Goal: Task Accomplishment & Management: Complete application form

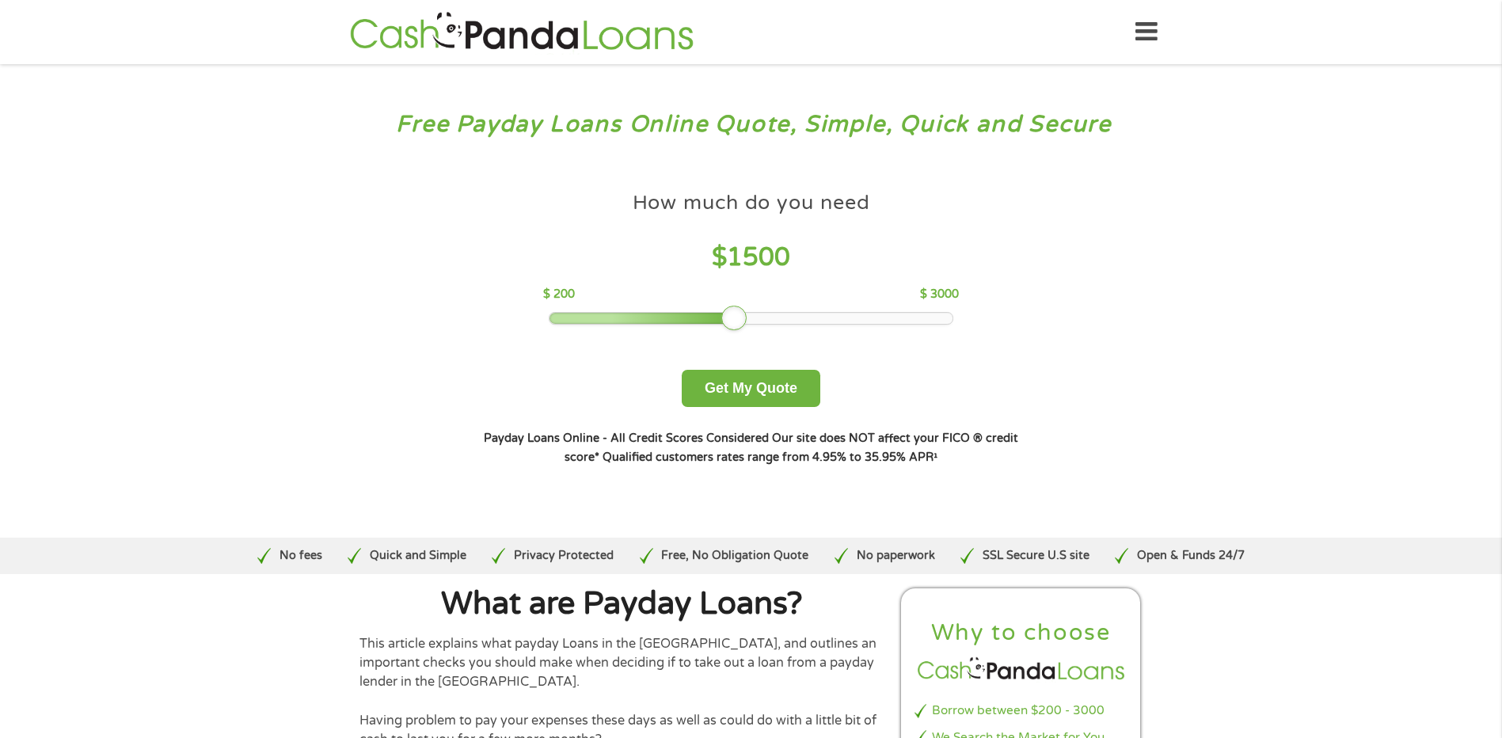
drag, startPoint x: 663, startPoint y: 317, endPoint x: 741, endPoint y: 322, distance: 77.7
click at [741, 322] on div at bounding box center [733, 318] width 25 height 25
click at [755, 375] on button "Get My Quote" at bounding box center [751, 388] width 139 height 37
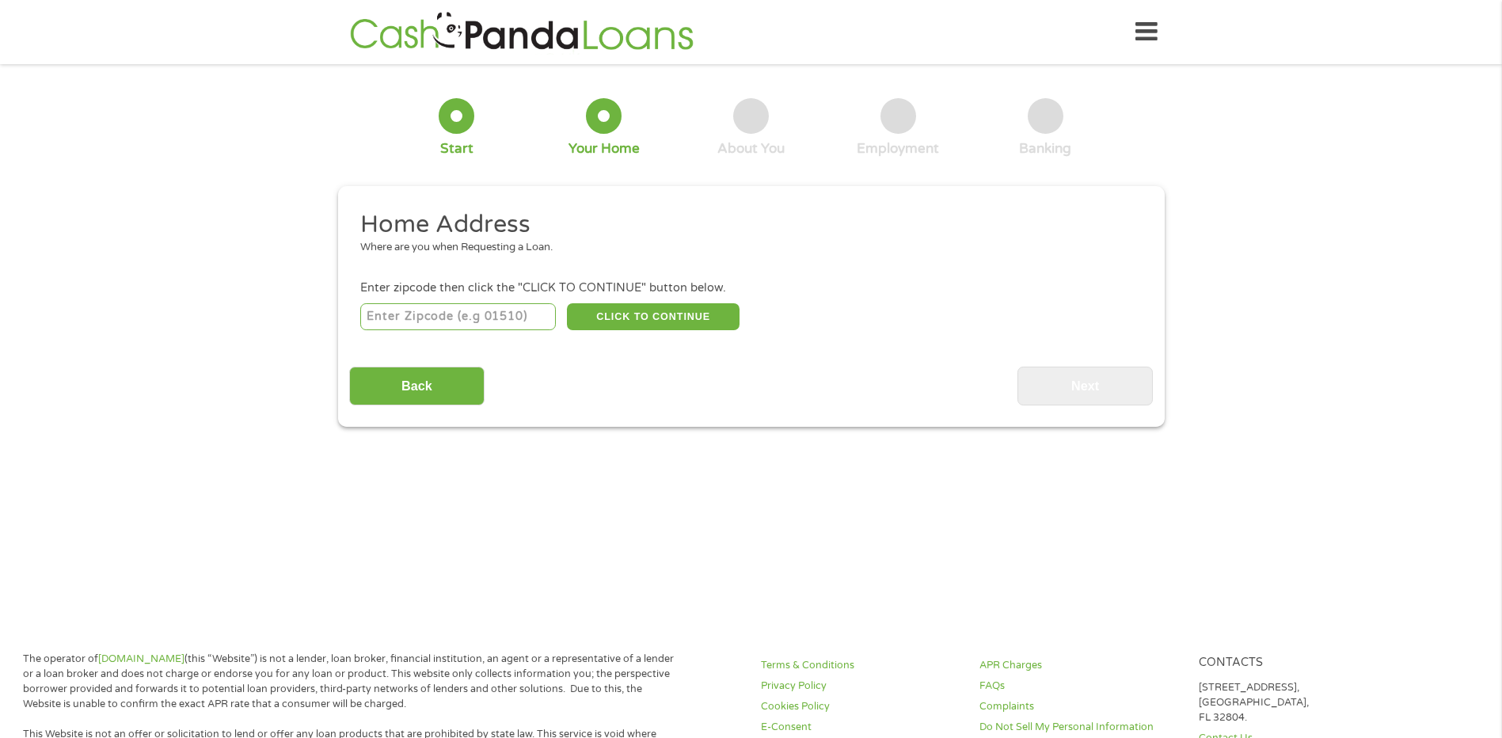
click at [499, 329] on input "number" at bounding box center [458, 316] width 196 height 27
type input "48073"
select select "Michigan"
click at [649, 317] on button "CLICK TO CONTINUE" at bounding box center [653, 316] width 173 height 27
type input "48073"
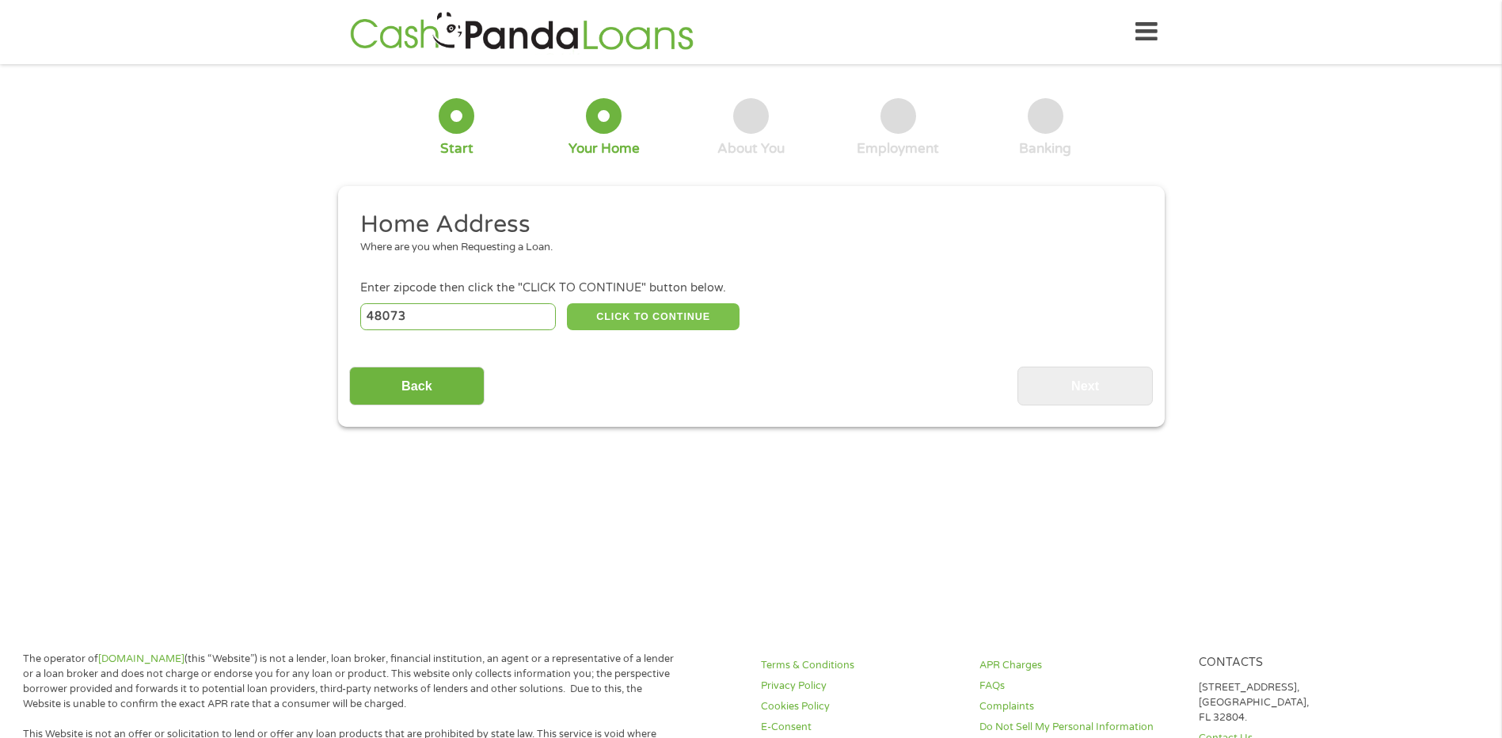
type input "Royal Oak"
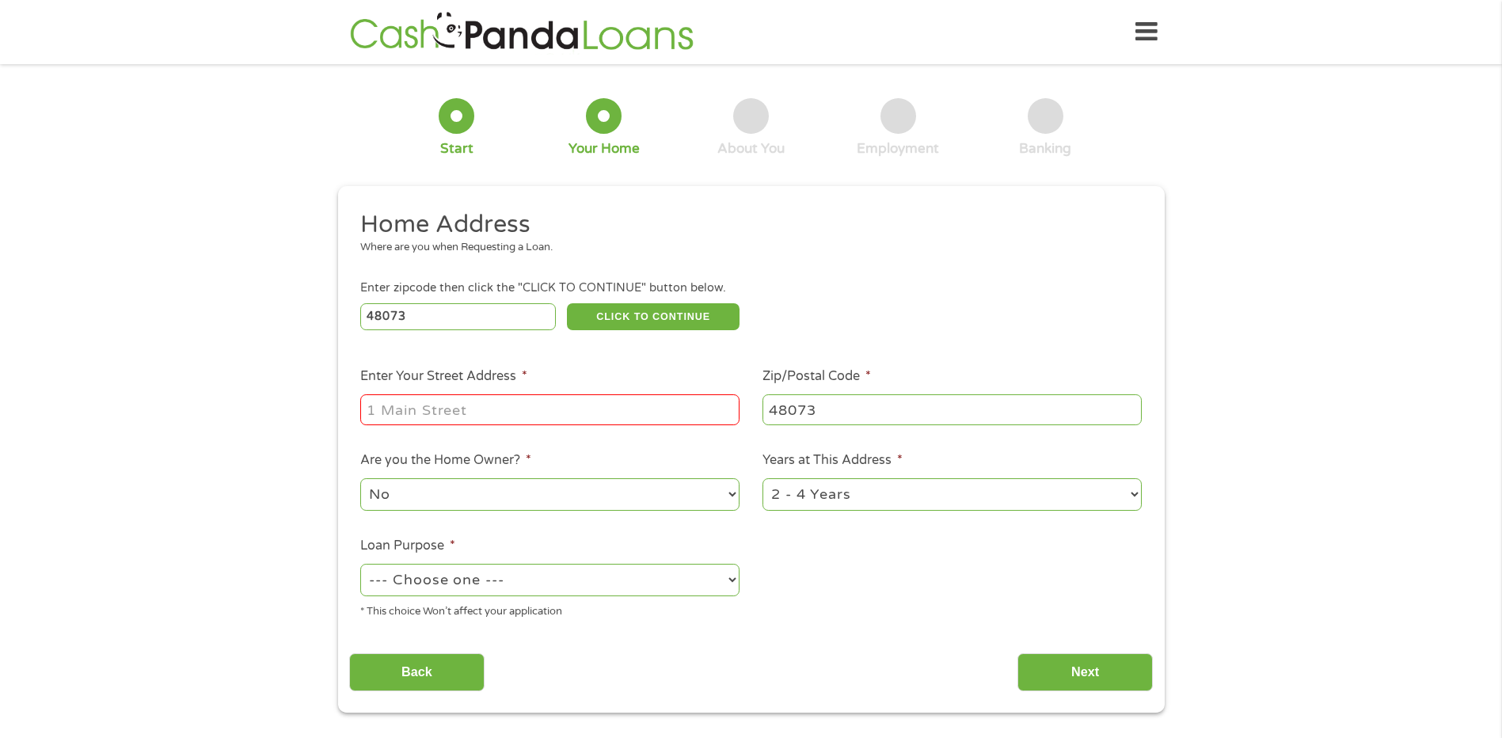
click at [576, 399] on input "Enter Your Street Address *" at bounding box center [549, 409] width 379 height 30
type input "1213 Royal Avenue"
click at [633, 490] on select "No Yes" at bounding box center [549, 494] width 379 height 32
click at [633, 491] on select "No Yes" at bounding box center [549, 494] width 379 height 32
click at [642, 582] on select "--- Choose one --- Pay Bills Debt Consolidation Home Improvement Major Purchase…" at bounding box center [549, 580] width 379 height 32
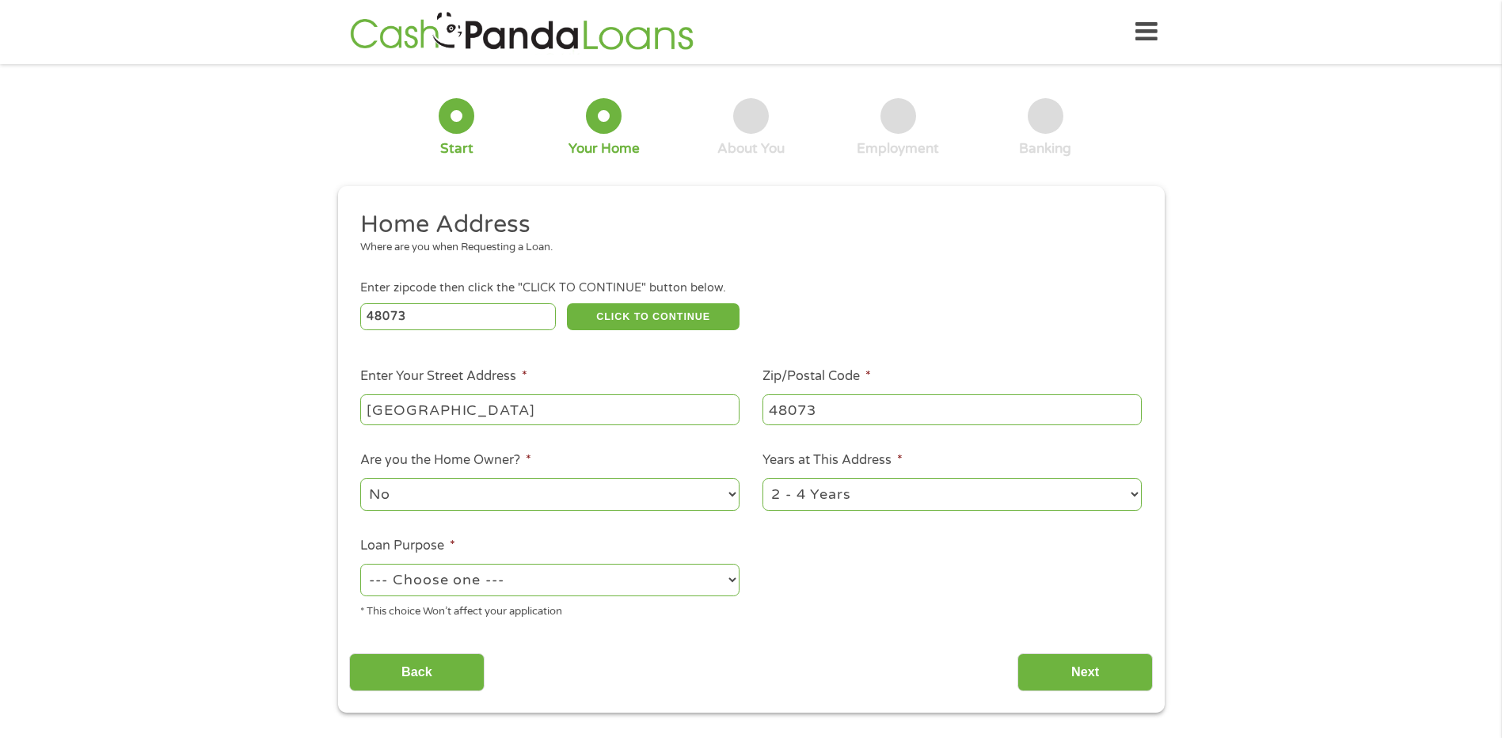
select select "other"
click at [360, 564] on select "--- Choose one --- Pay Bills Debt Consolidation Home Improvement Major Purchase…" at bounding box center [549, 580] width 379 height 32
click at [1058, 667] on input "Next" at bounding box center [1084, 672] width 135 height 39
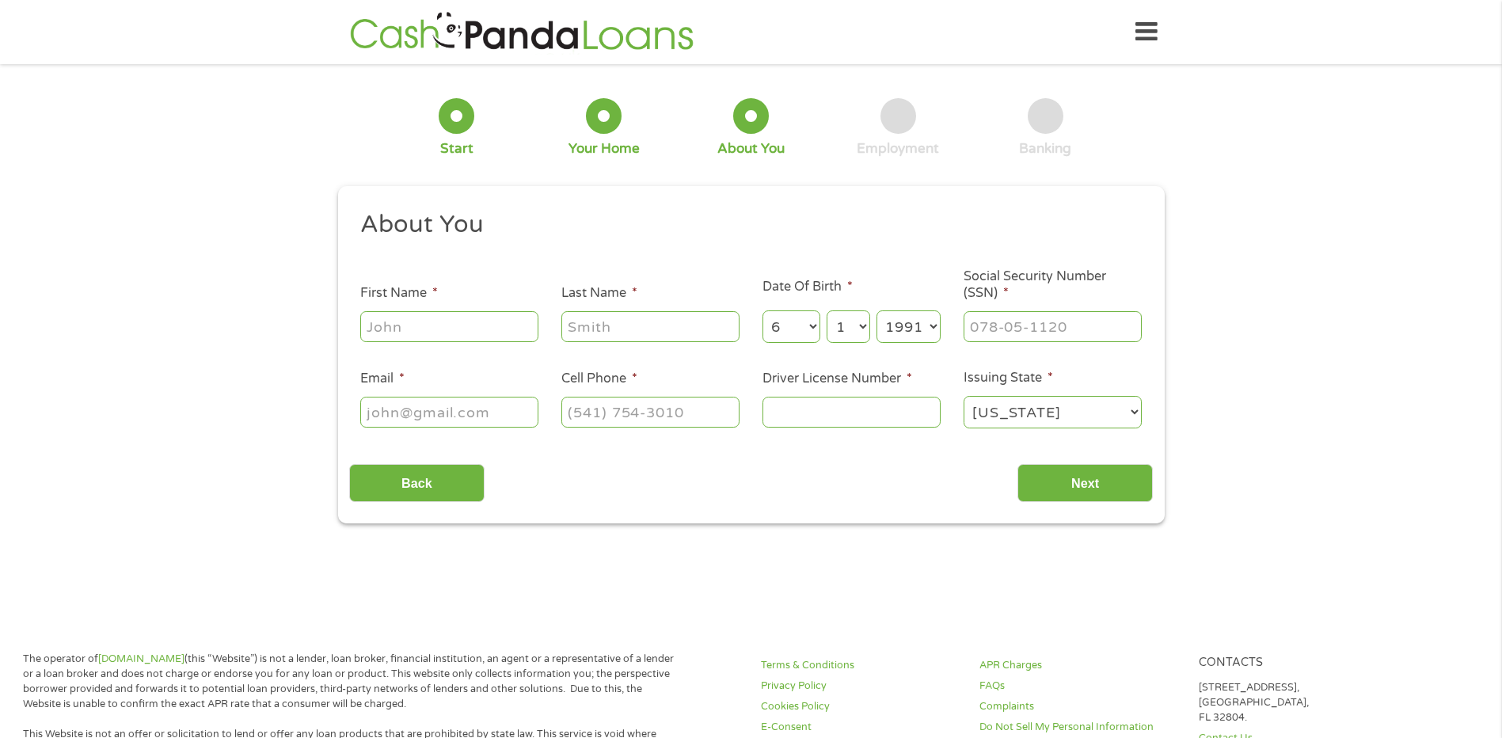
click at [461, 323] on input "First Name *" at bounding box center [449, 326] width 178 height 30
type input "David"
type input "Bouliew"
type input "davidbouliew@icloud.com"
type input "(989) 780-0232"
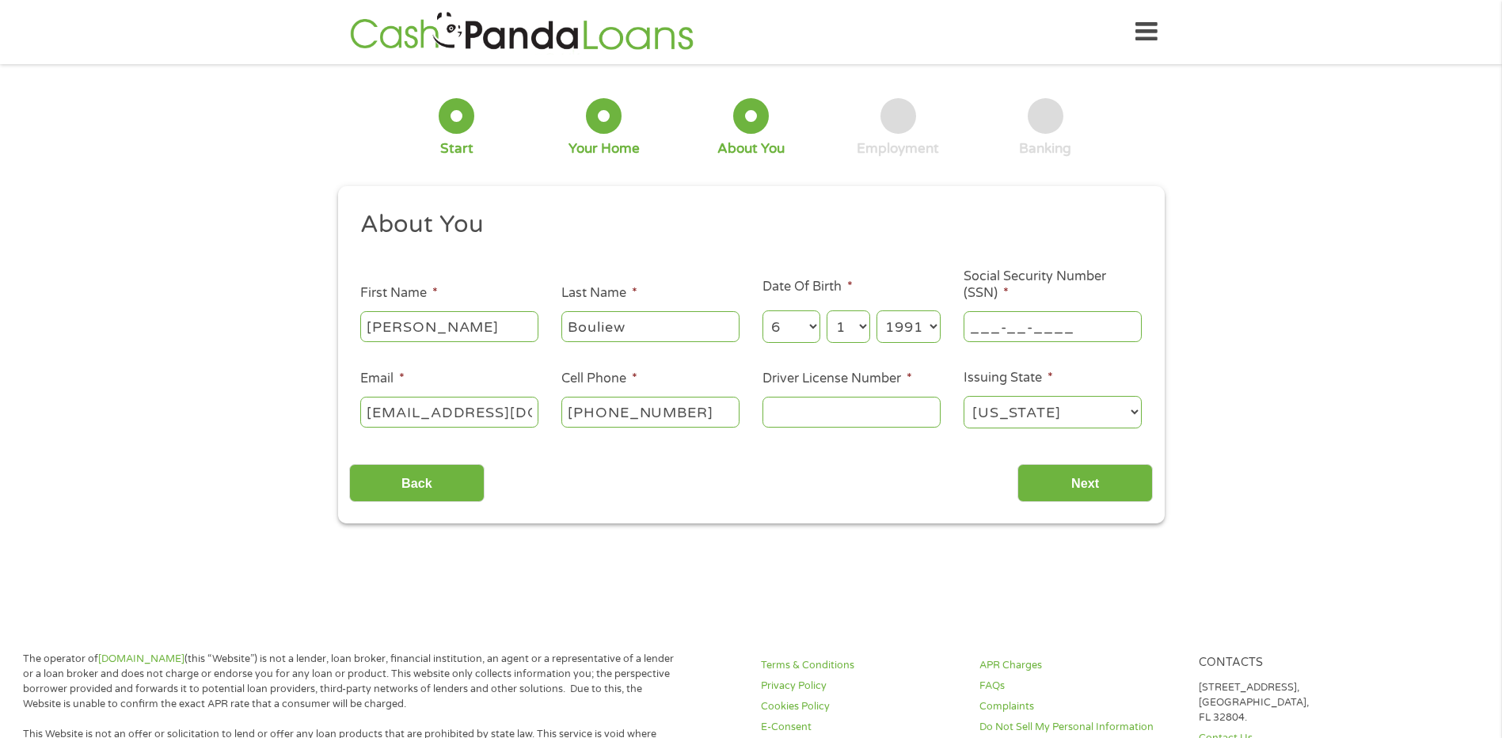
click at [977, 329] on input "___-__-____" at bounding box center [1052, 326] width 178 height 30
type input "367-15-3639"
click at [873, 409] on input "Driver License Number *" at bounding box center [851, 412] width 178 height 30
type input "B4001357738412"
click at [1081, 481] on input "Next" at bounding box center [1084, 483] width 135 height 39
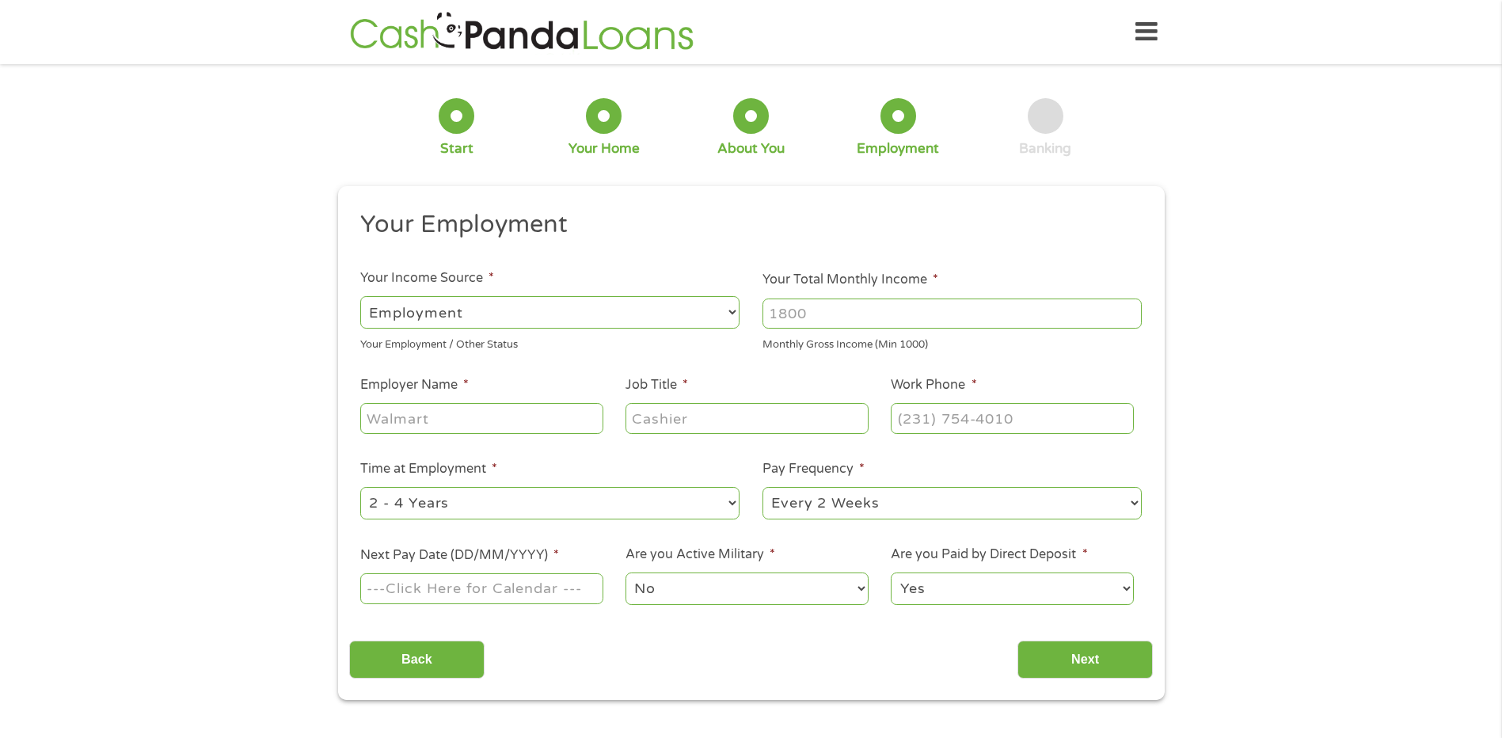
drag, startPoint x: 538, startPoint y: 313, endPoint x: 558, endPoint y: 310, distance: 19.9
click at [538, 313] on select "--- Choose one --- Employment Self Employed Benefits" at bounding box center [549, 312] width 379 height 32
click at [360, 296] on select "--- Choose one --- Employment Self Employed Benefits" at bounding box center [549, 312] width 379 height 32
click at [853, 308] on input "Your Total Monthly Income *" at bounding box center [951, 313] width 379 height 30
type input "8300"
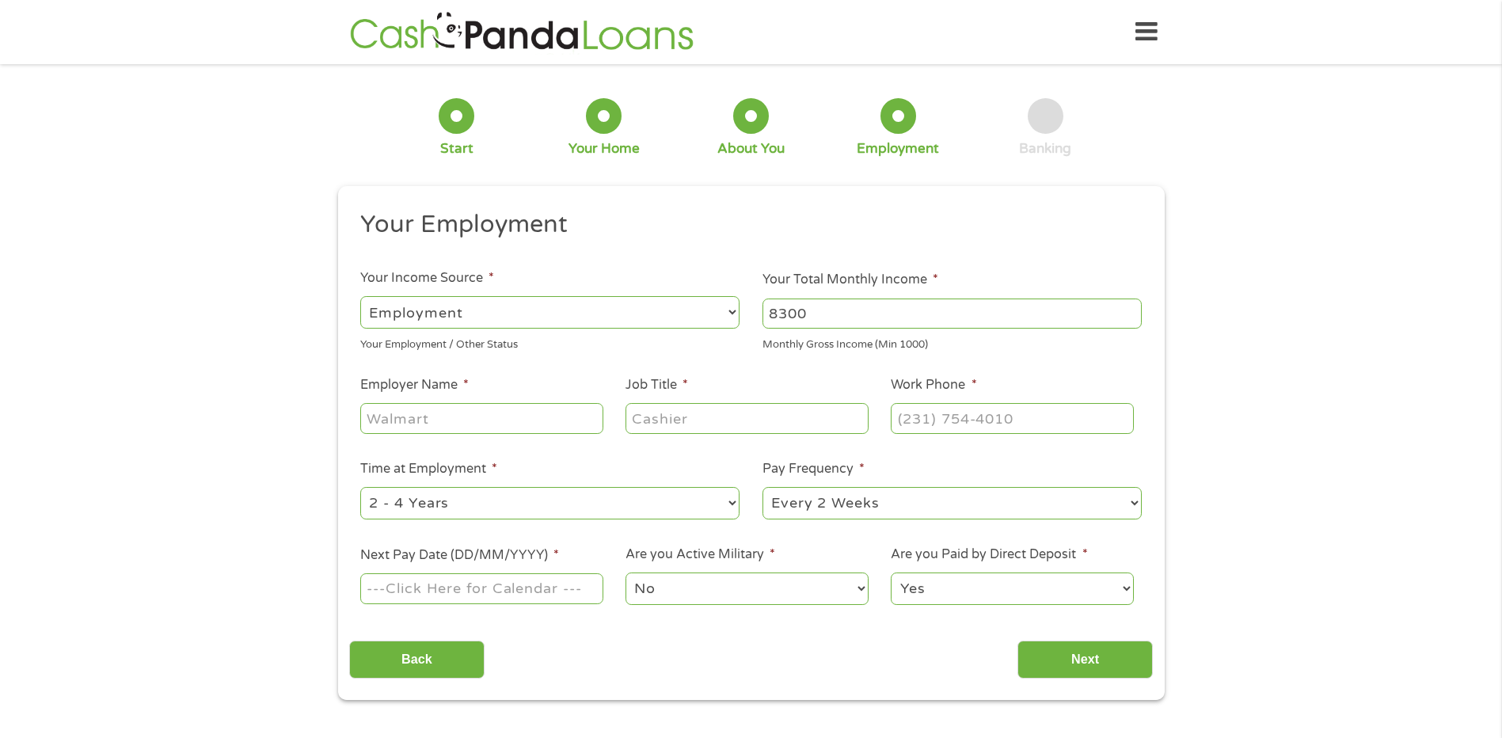
click at [439, 421] on input "Employer Name *" at bounding box center [481, 418] width 242 height 30
type input "DCI Aerotech"
type input "Manager"
type input "(313) 341-9478"
click at [439, 594] on input "Next Pay Date (DD/MM/YYYY) *" at bounding box center [481, 588] width 242 height 30
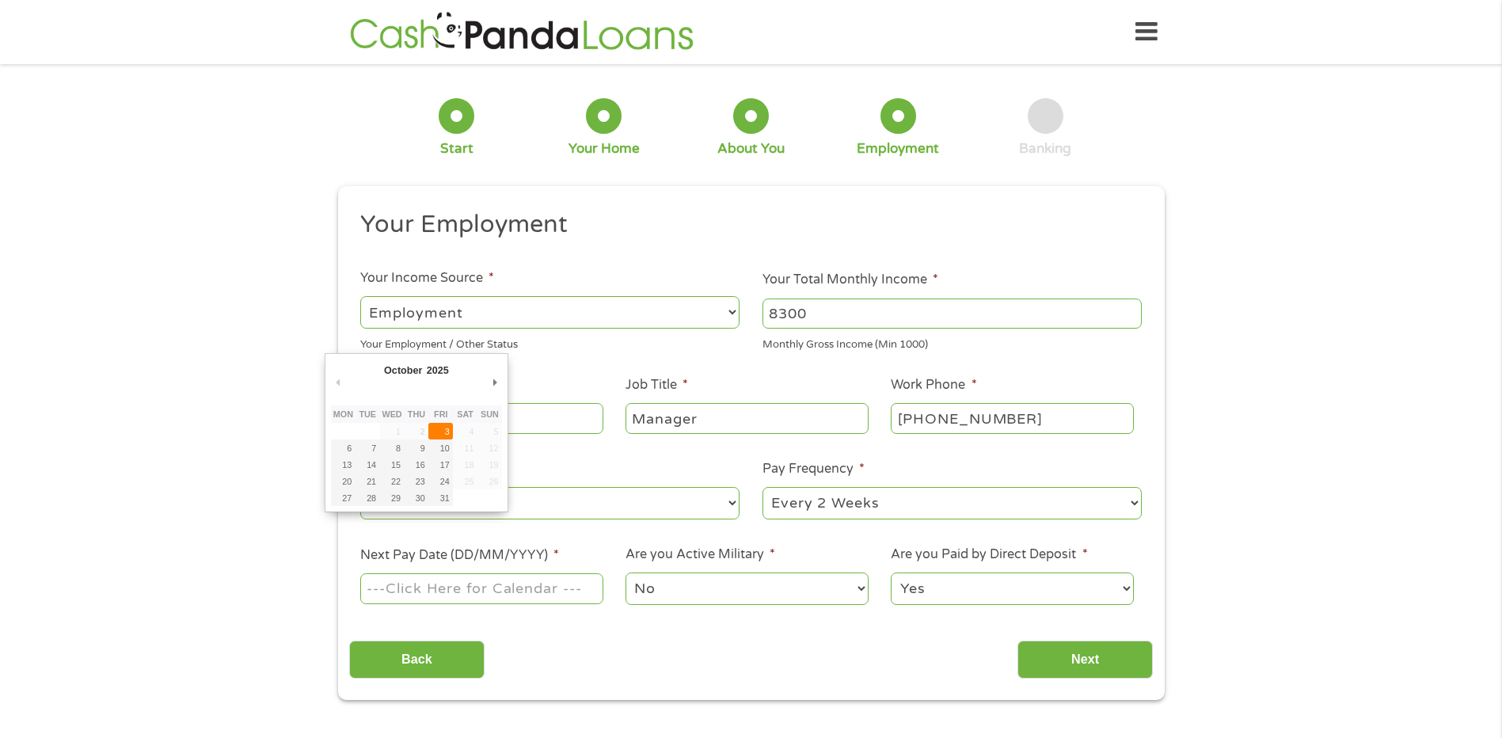
type input "03/10/2025"
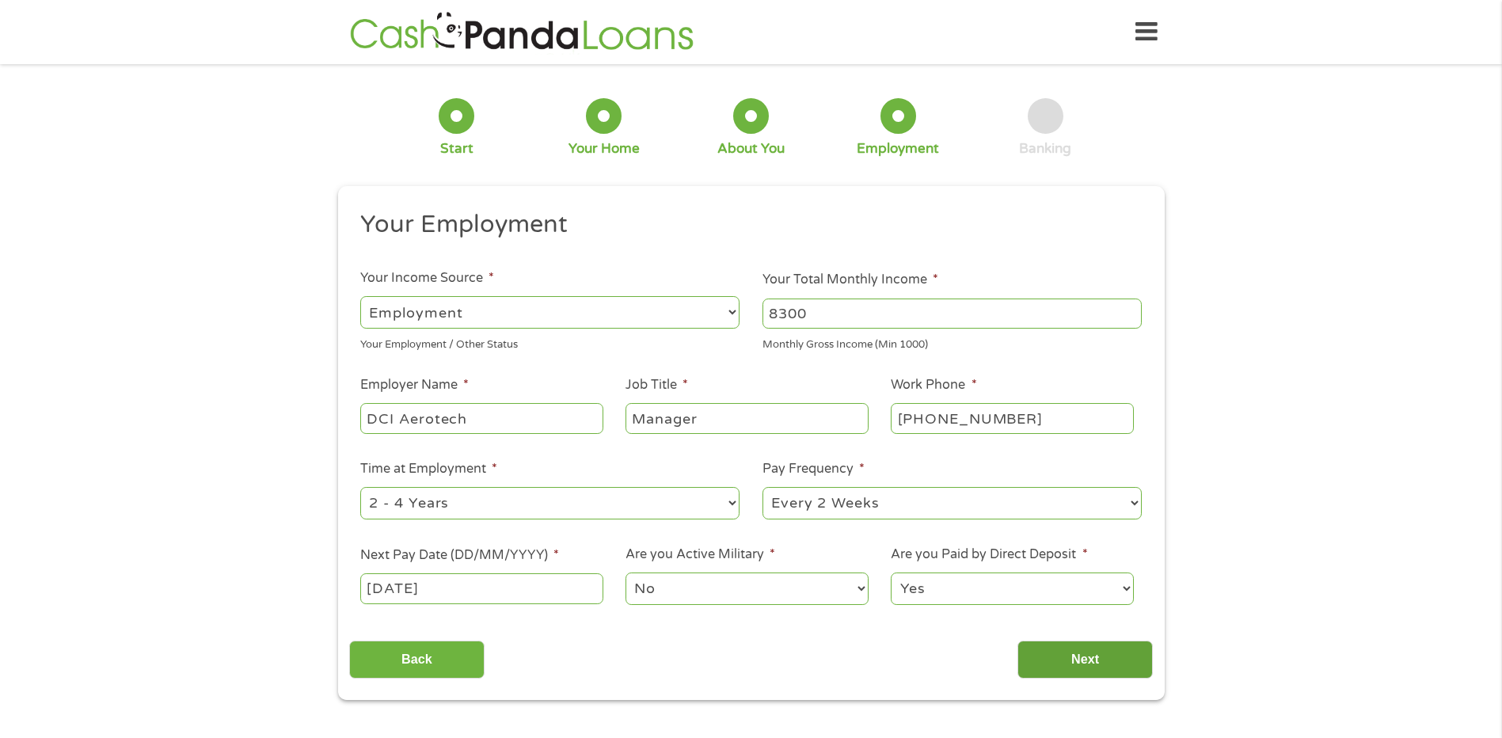
click at [1071, 653] on input "Next" at bounding box center [1084, 659] width 135 height 39
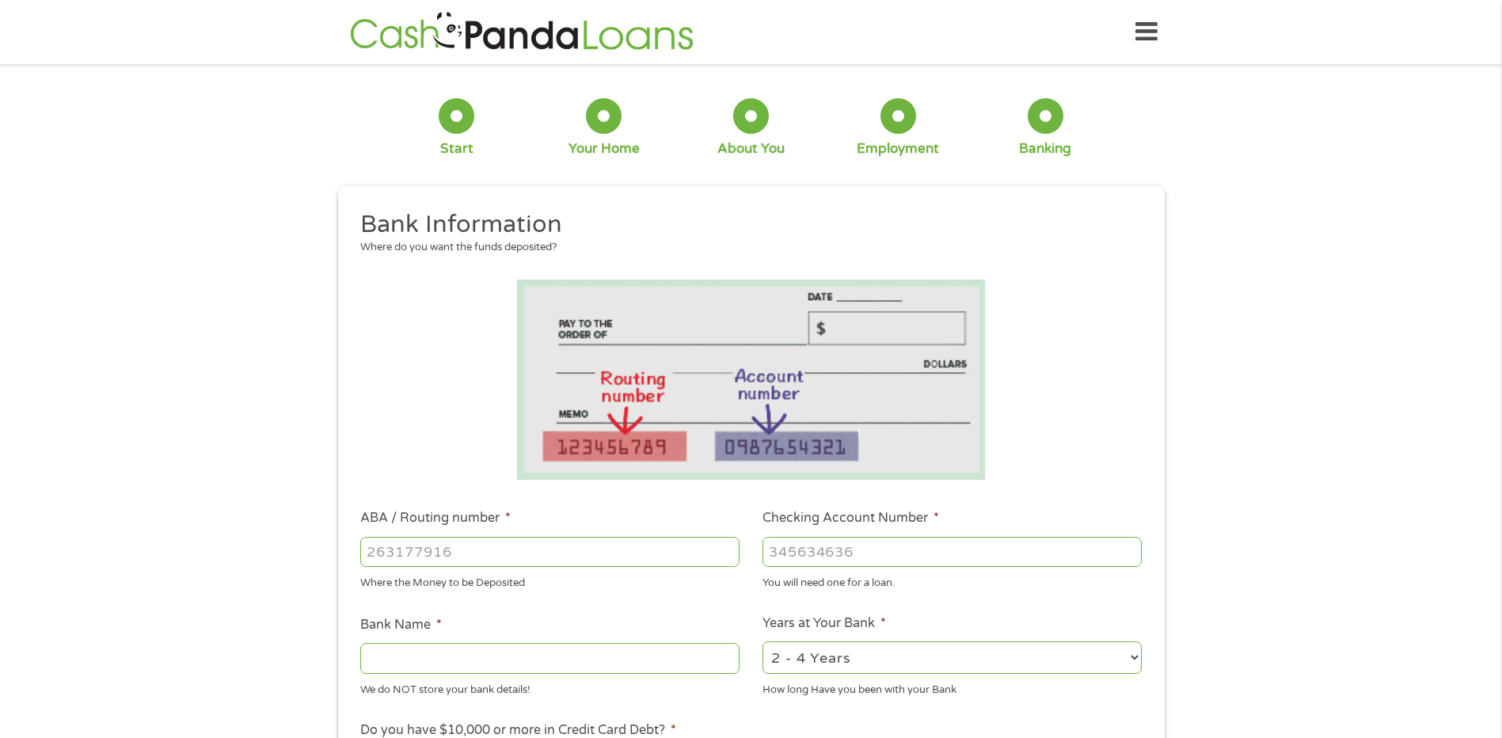
click at [559, 550] on input "ABA / Routing number *" at bounding box center [549, 552] width 379 height 30
type input "072403004"
type input "ISABELLA BANK"
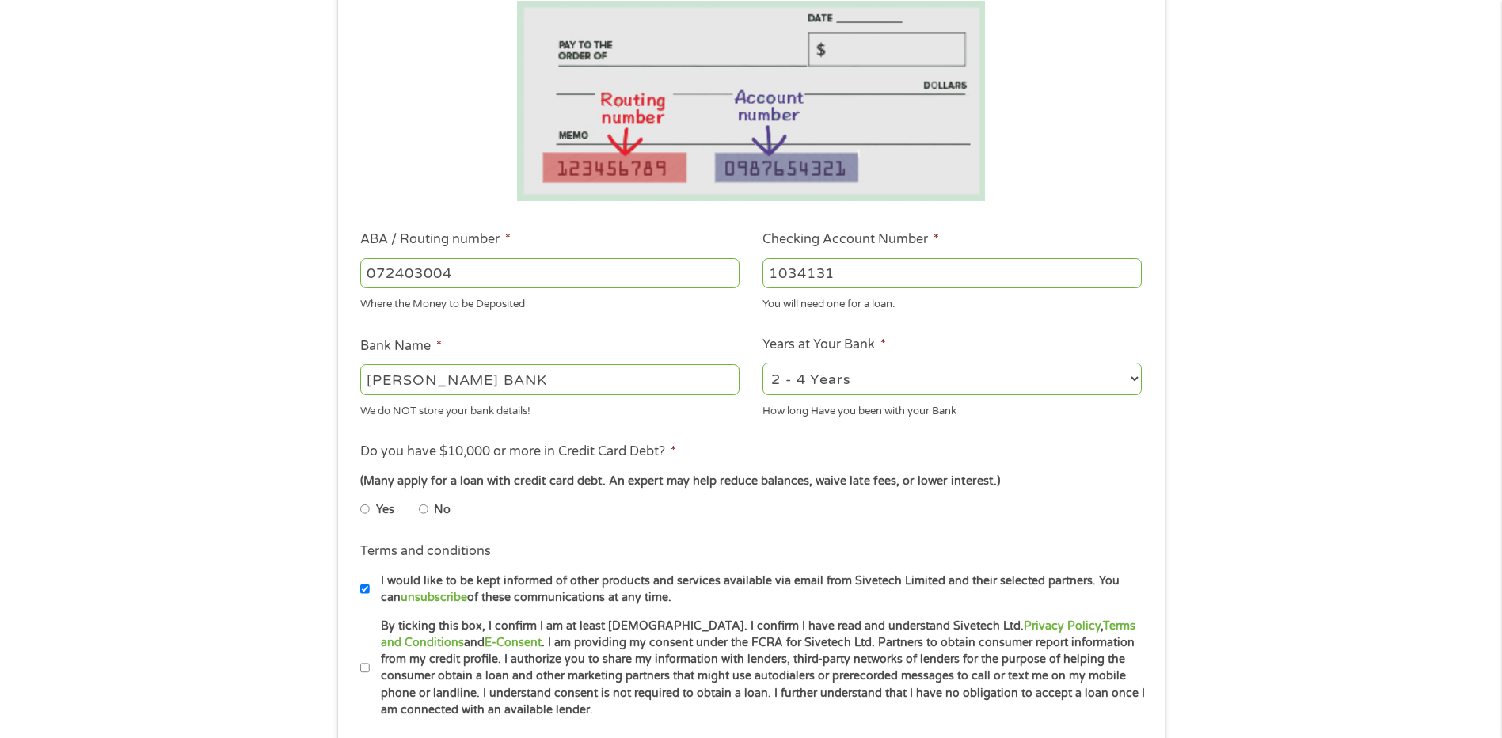
scroll to position [317, 0]
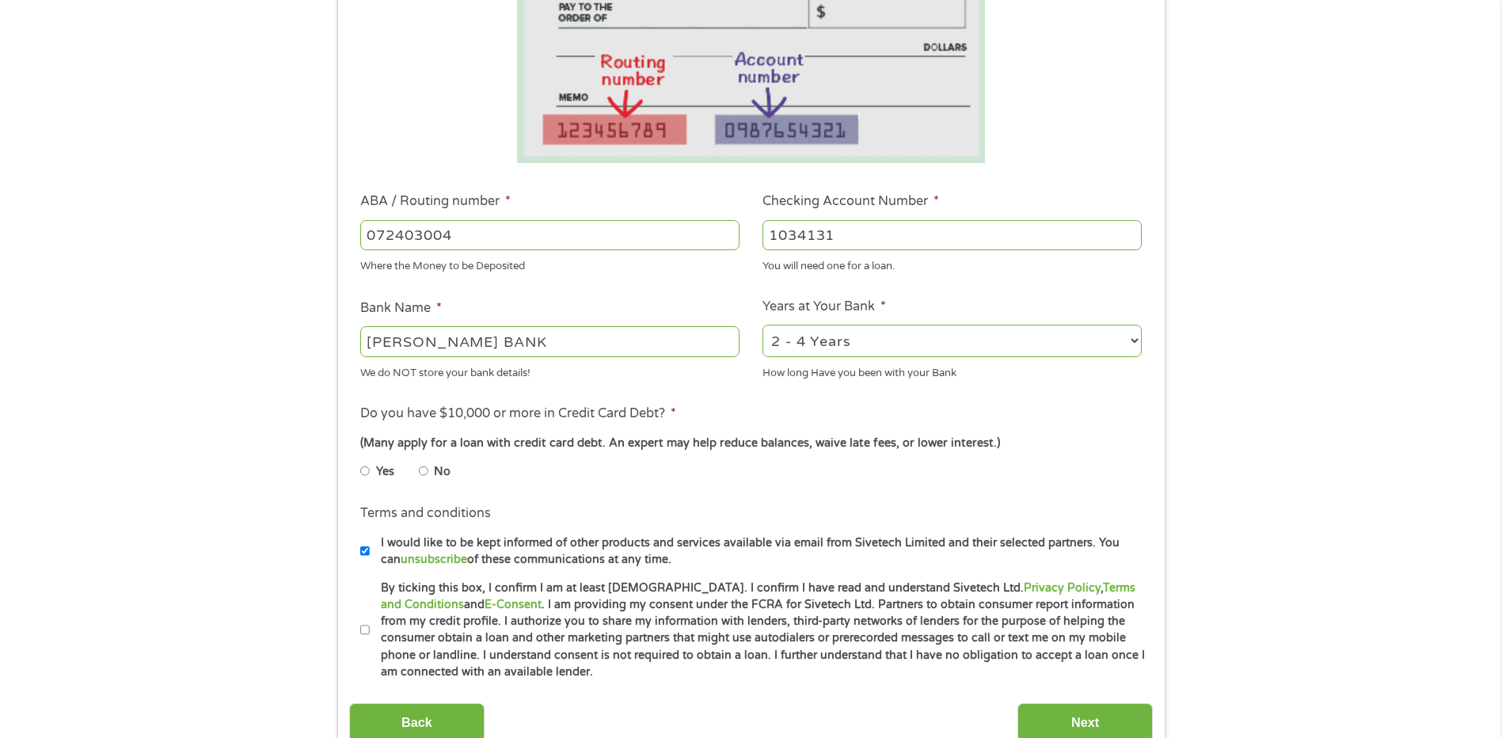
type input "1034131"
click at [838, 345] on select "2 - 4 Years 6 - 12 Months 1 - 2 Years Over 4 Years" at bounding box center [951, 341] width 379 height 32
select select "60months"
click at [762, 325] on select "2 - 4 Years 6 - 12 Months 1 - 2 Years Over 4 Years" at bounding box center [951, 341] width 379 height 32
click at [425, 471] on input "No" at bounding box center [423, 470] width 9 height 25
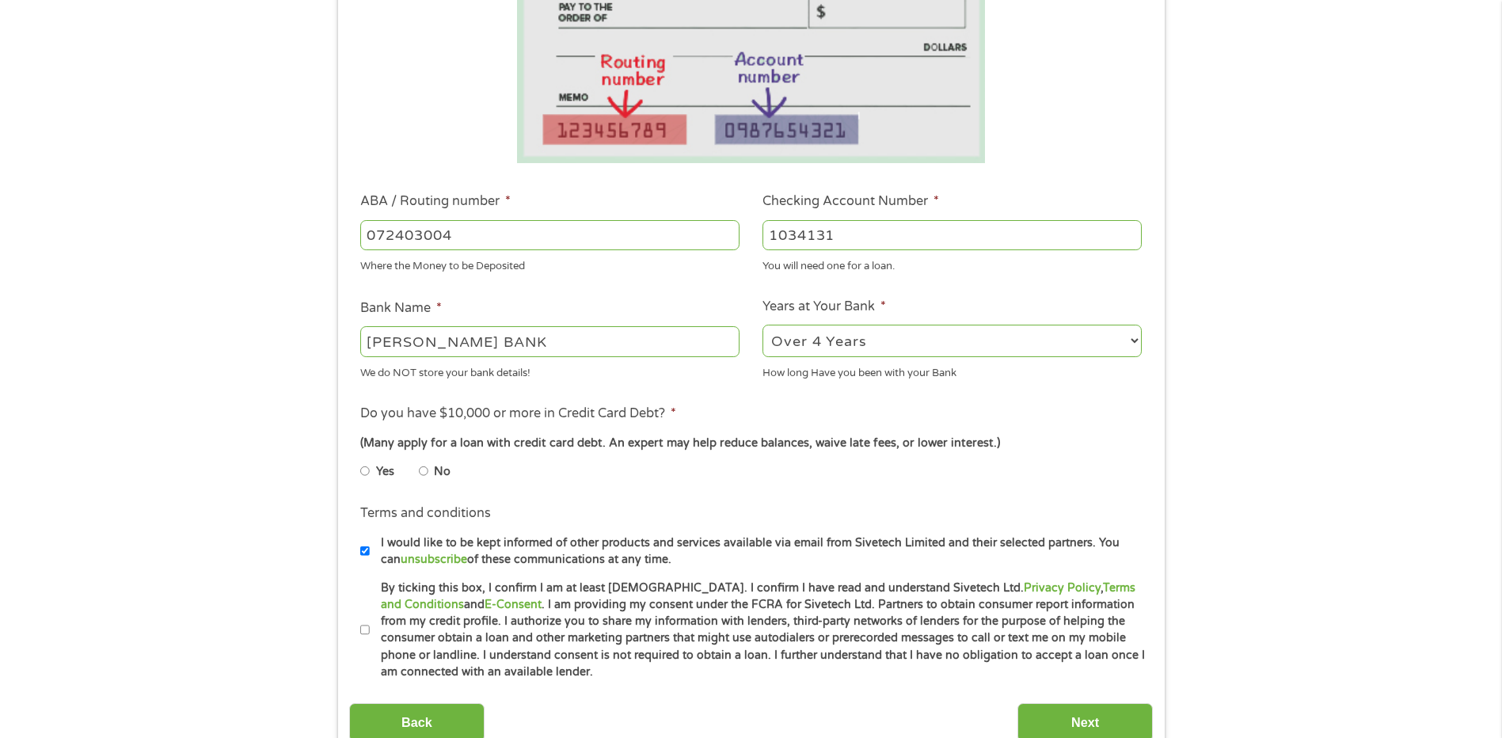
radio input "true"
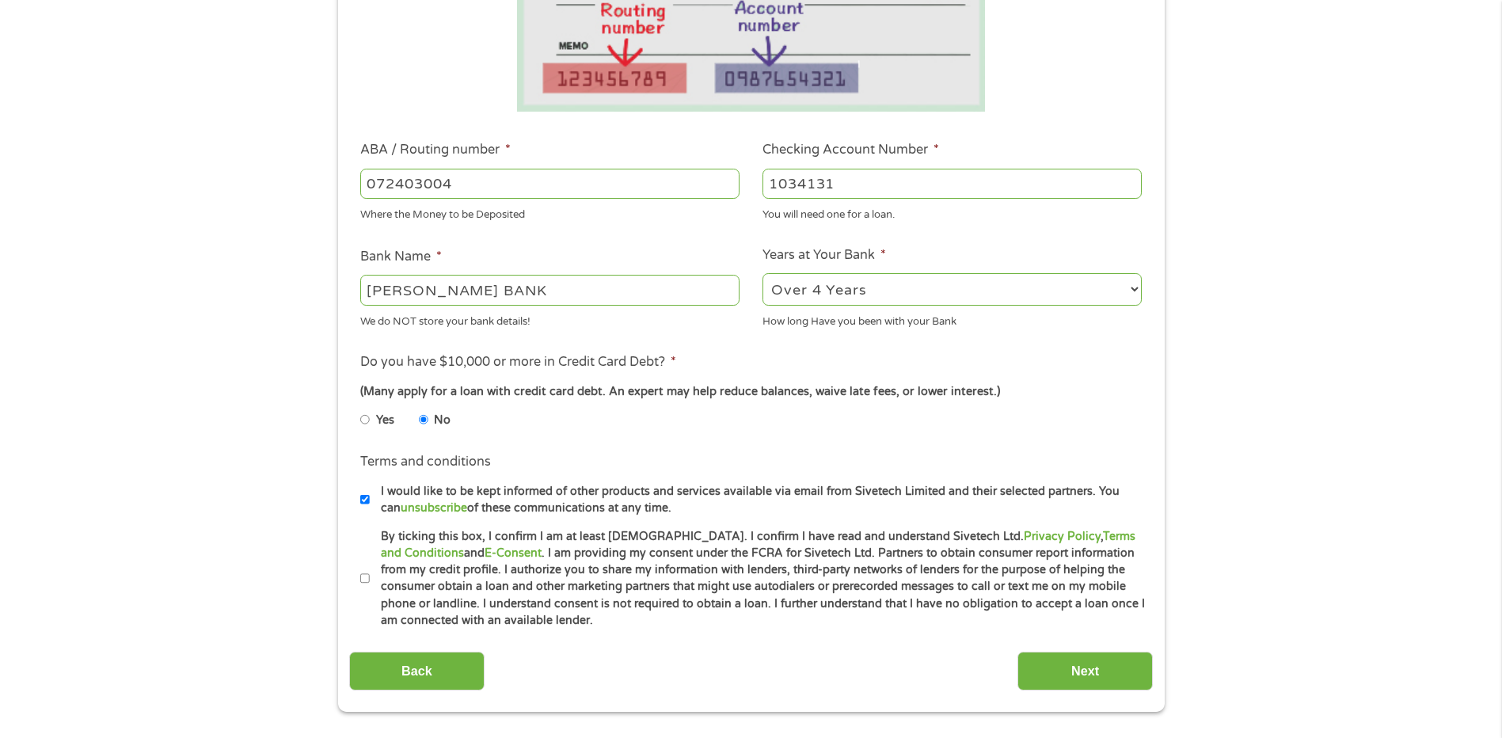
scroll to position [396, 0]
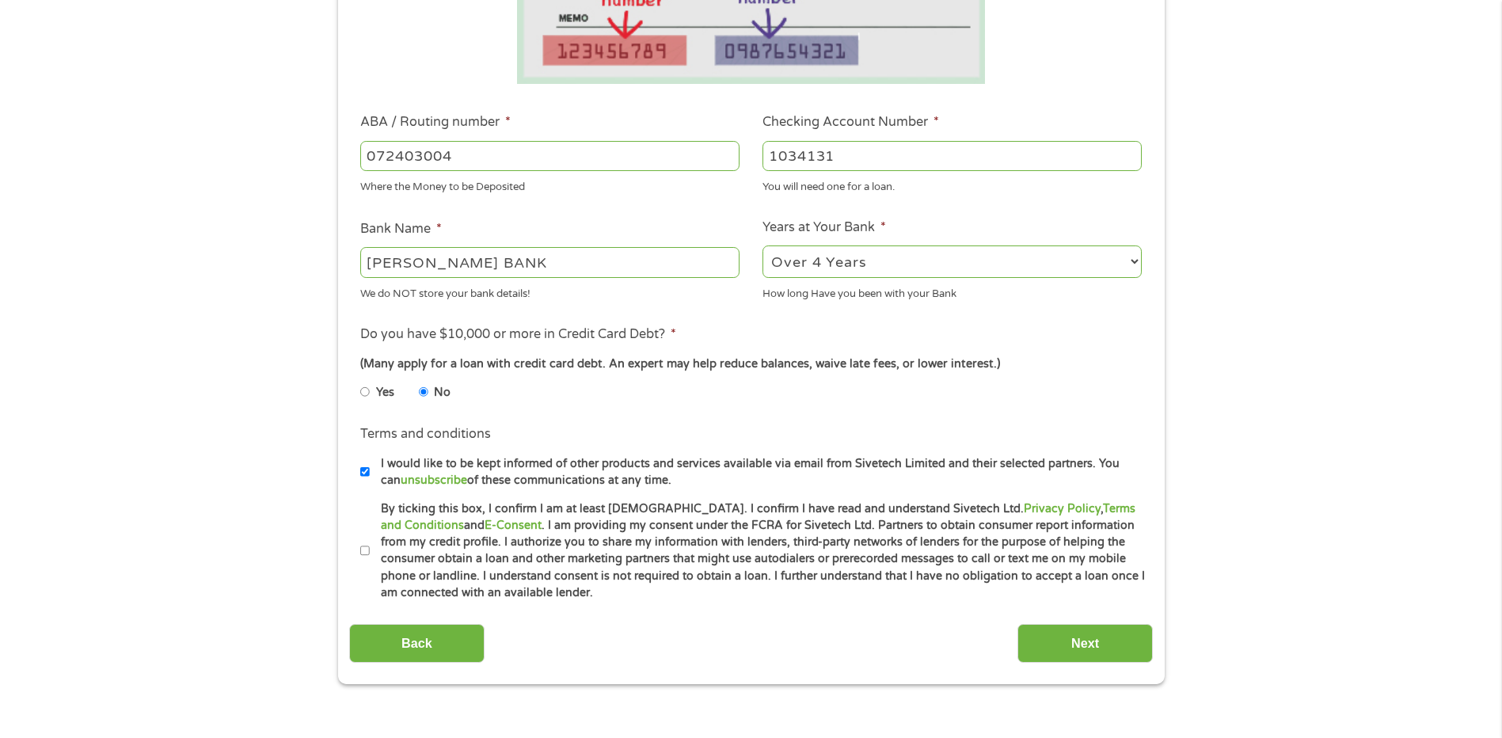
click at [363, 552] on input "By ticking this box, I confirm I am at least 18 years old. I confirm I have rea…" at bounding box center [364, 550] width 9 height 25
checkbox input "true"
drag, startPoint x: 1055, startPoint y: 639, endPoint x: 1050, endPoint y: 650, distance: 12.4
click at [1050, 650] on input "Next" at bounding box center [1084, 643] width 135 height 39
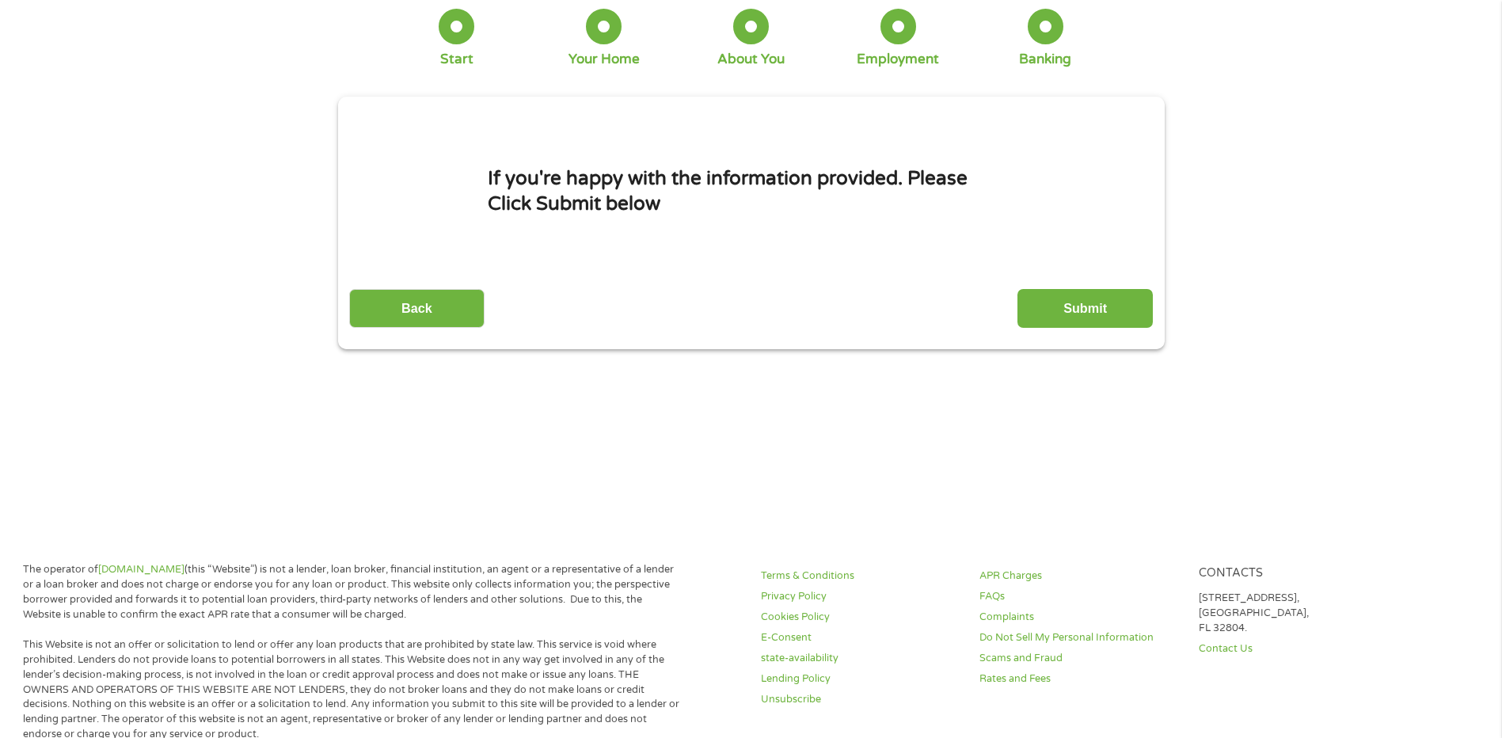
scroll to position [0, 0]
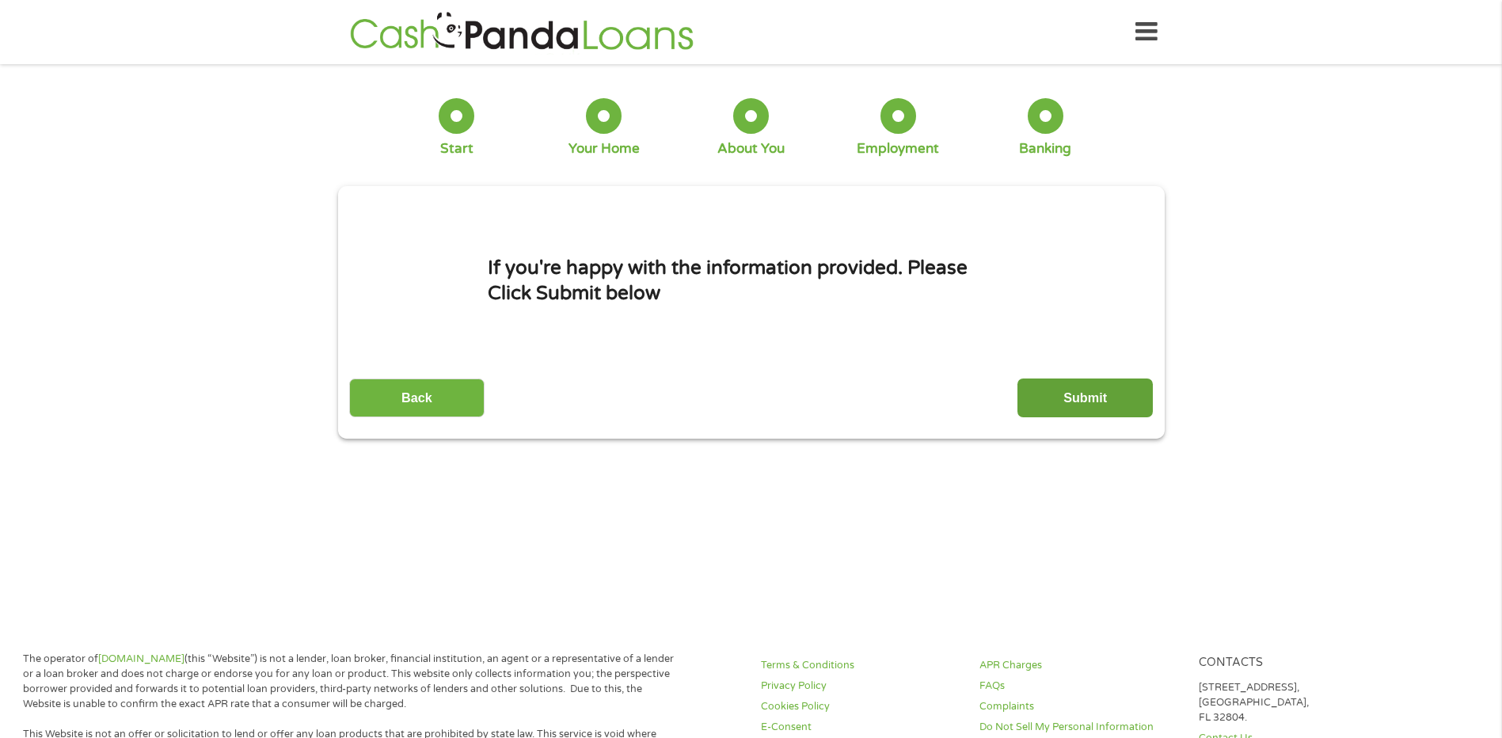
click at [1073, 384] on input "Submit" at bounding box center [1084, 397] width 135 height 39
